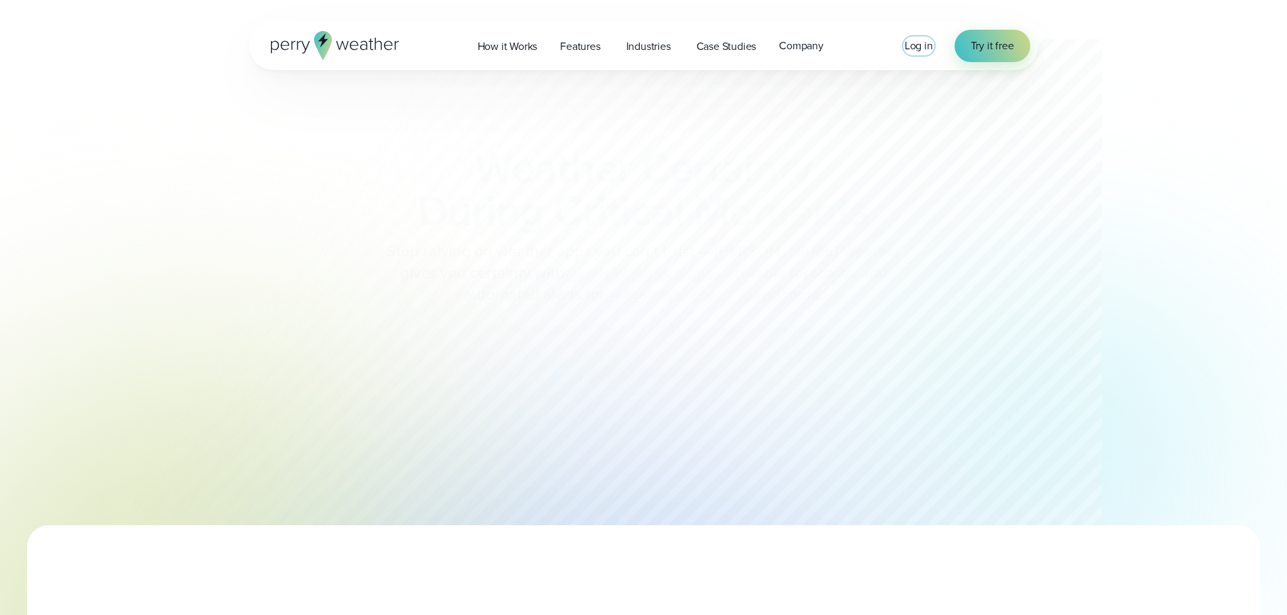
click at [906, 45] on span "Log in" at bounding box center [919, 46] width 28 height 16
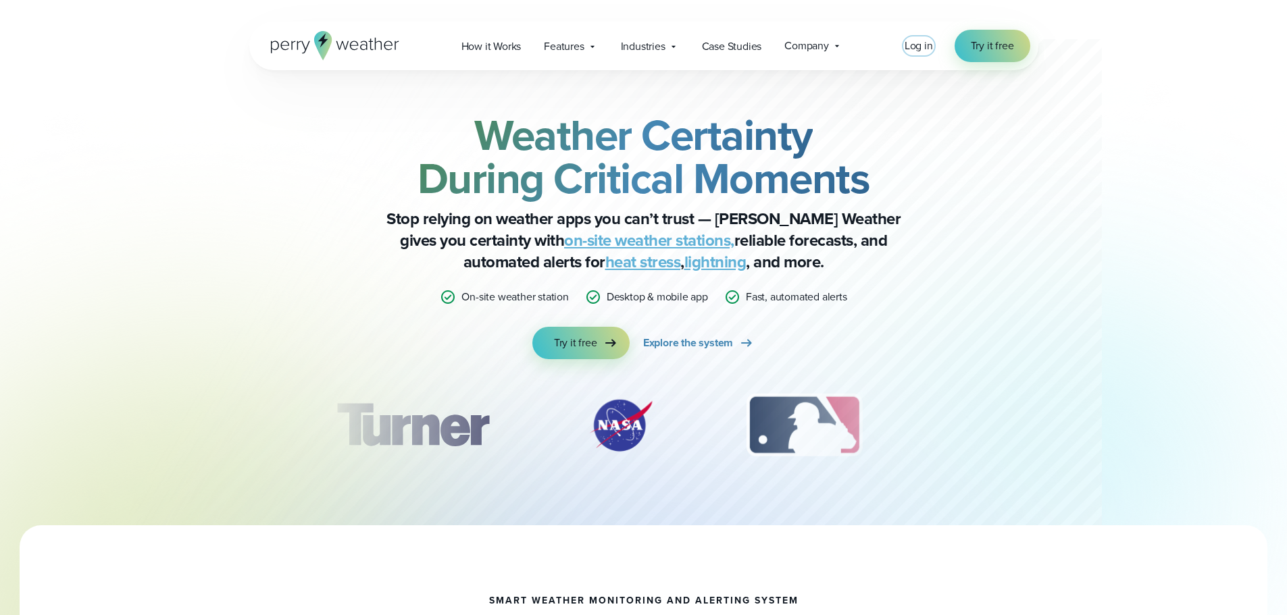
click at [920, 46] on span "Log in" at bounding box center [919, 46] width 28 height 16
click at [921, 45] on span "Log in" at bounding box center [919, 46] width 28 height 16
